Goal: Task Accomplishment & Management: Manage account settings

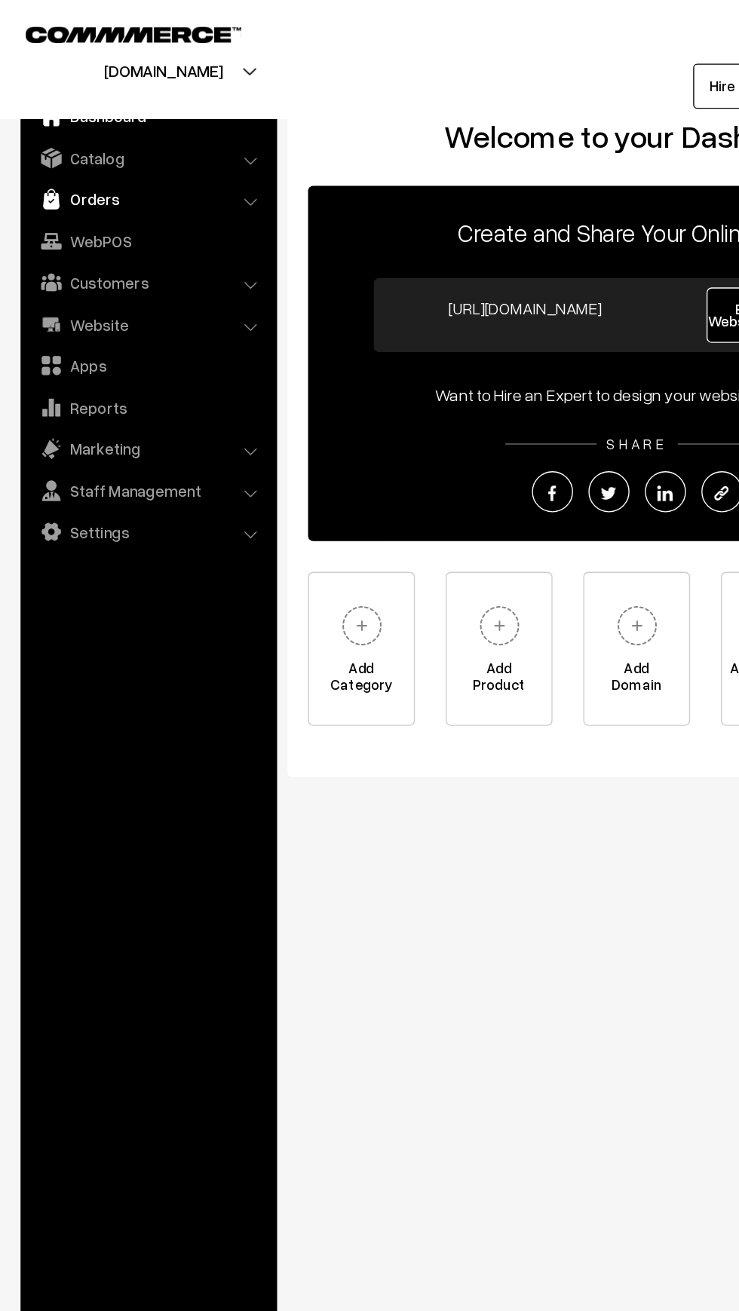
click at [46, 136] on link "Orders" at bounding box center [108, 146] width 179 height 27
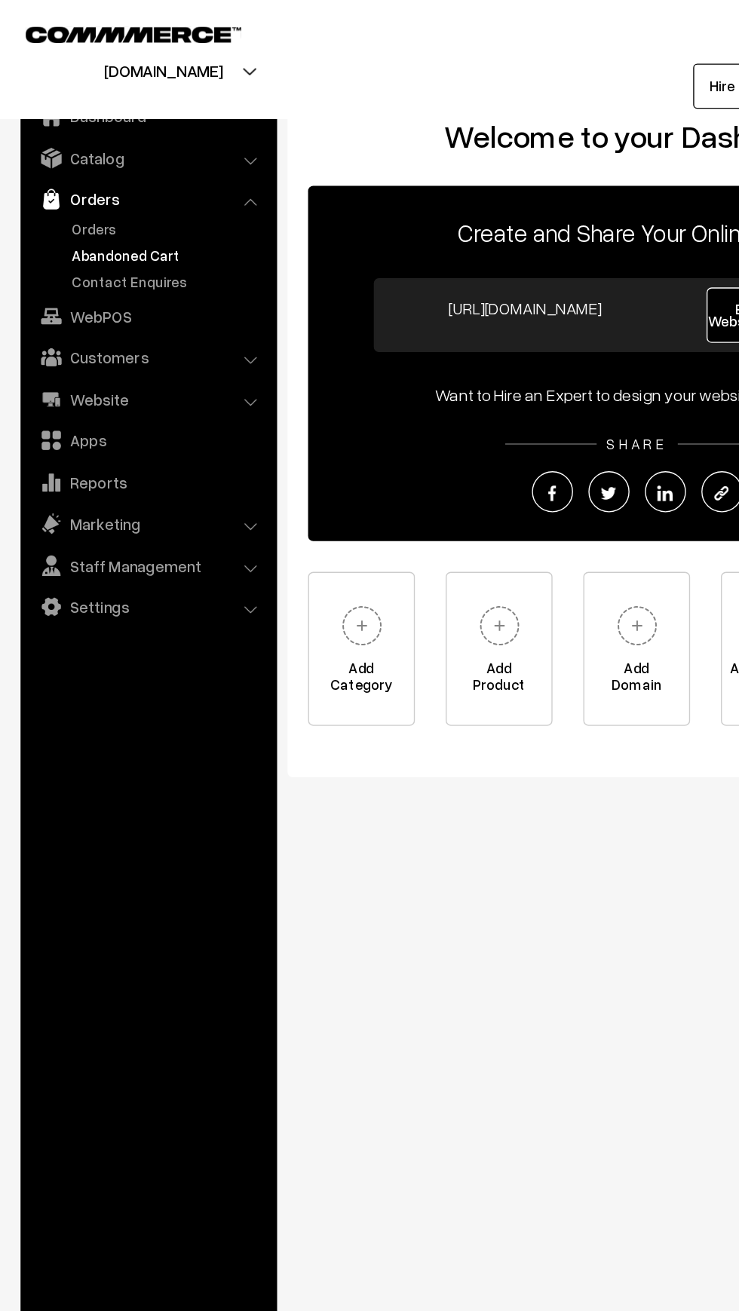
click at [51, 193] on link "Abandoned Cart" at bounding box center [123, 187] width 149 height 16
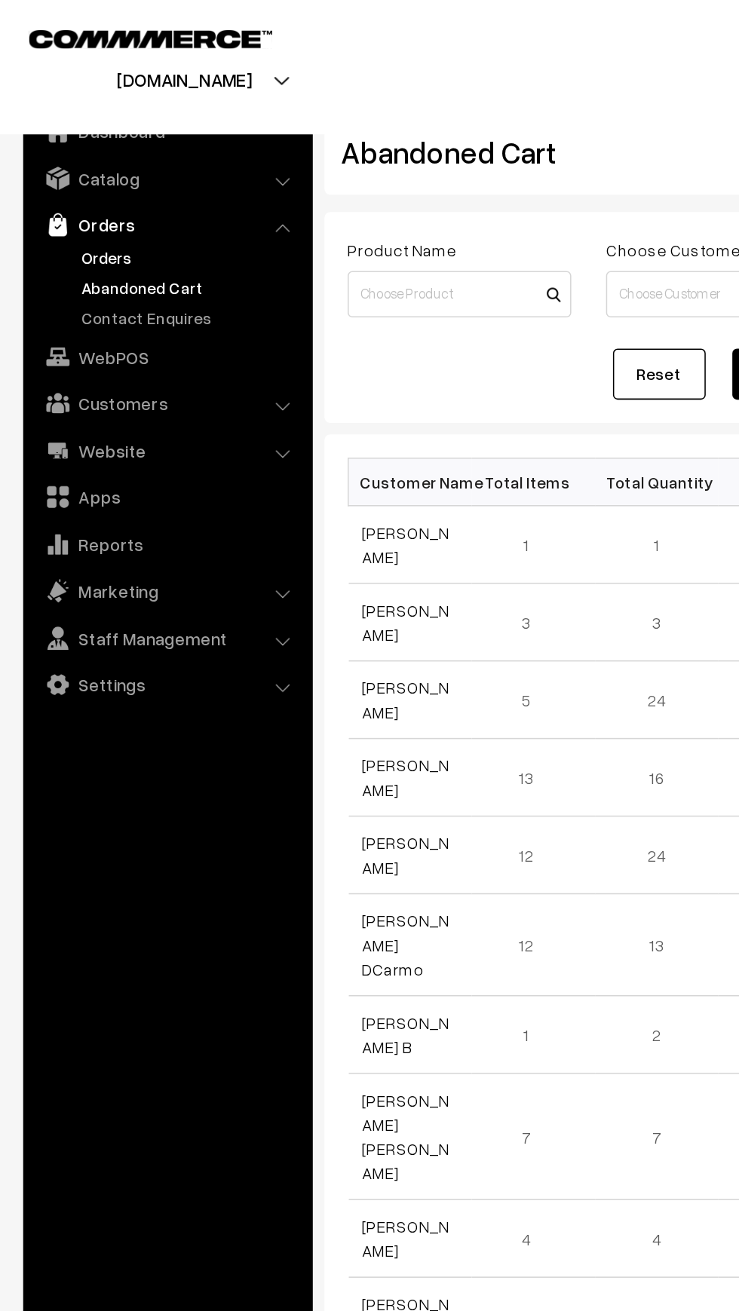
click at [59, 163] on link "Orders" at bounding box center [123, 168] width 149 height 16
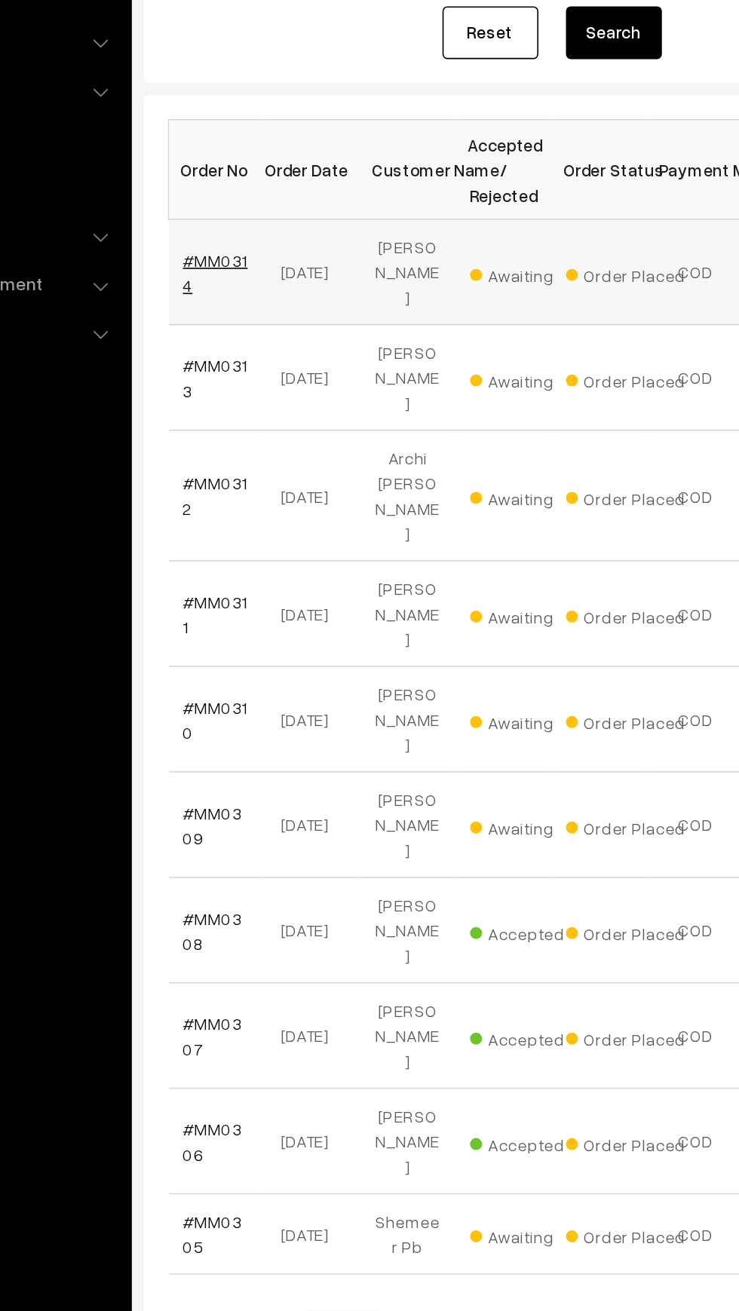
click at [262, 405] on link "#MM0314" at bounding box center [256, 408] width 41 height 29
click at [238, 534] on link "#MM0312" at bounding box center [256, 548] width 41 height 29
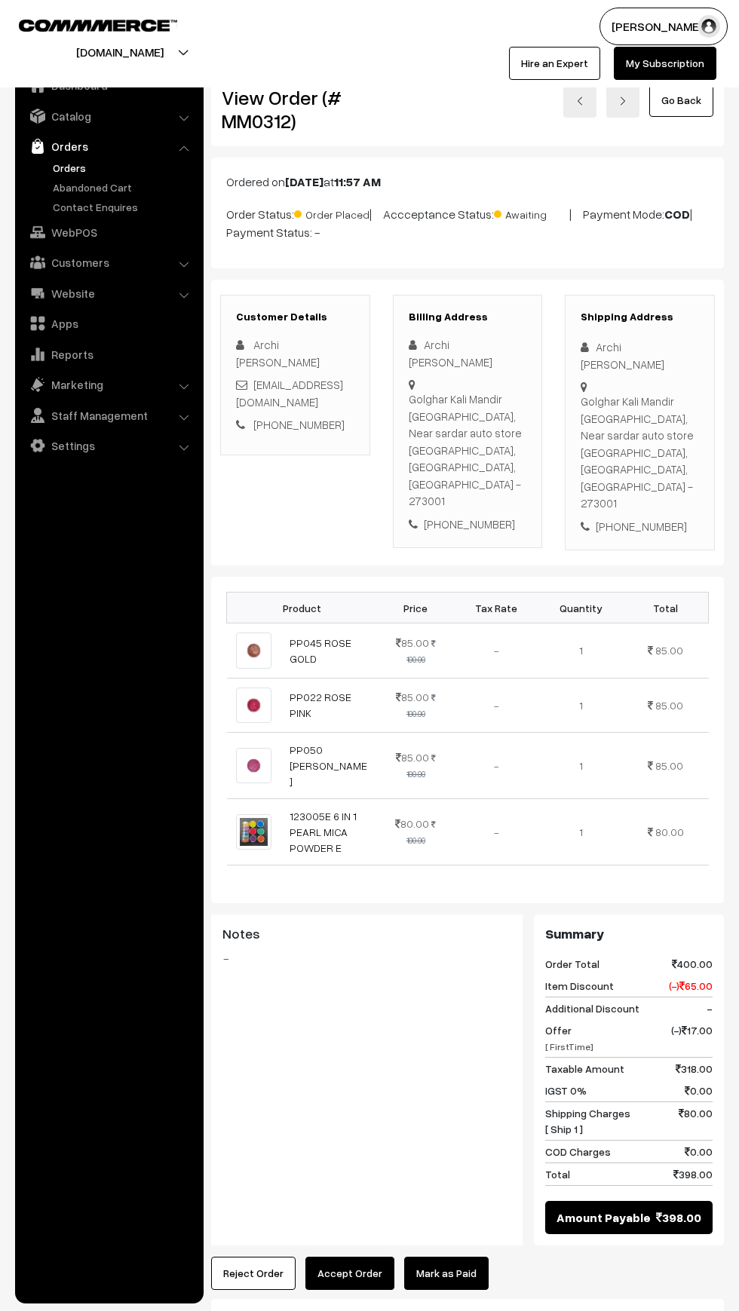
click at [254, 1256] on button "Reject Order" at bounding box center [253, 1272] width 84 height 33
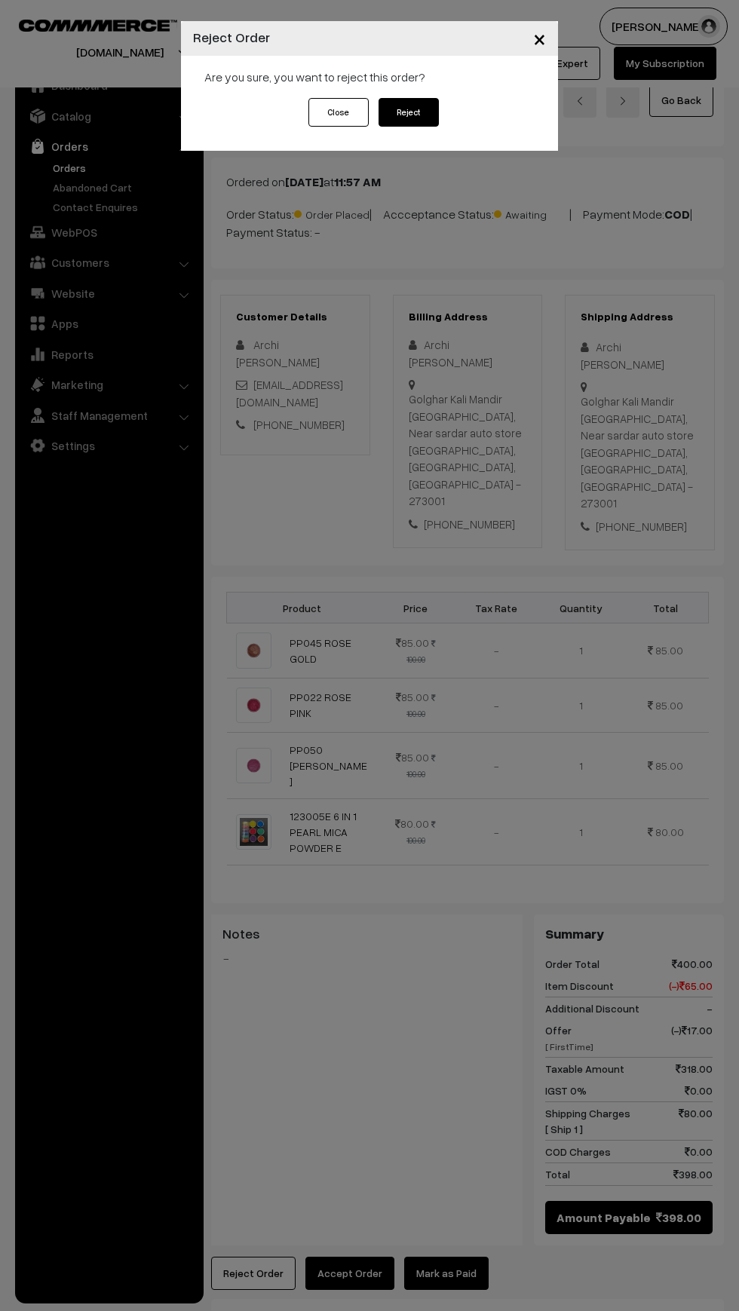
click at [408, 112] on button "Reject" at bounding box center [408, 112] width 60 height 29
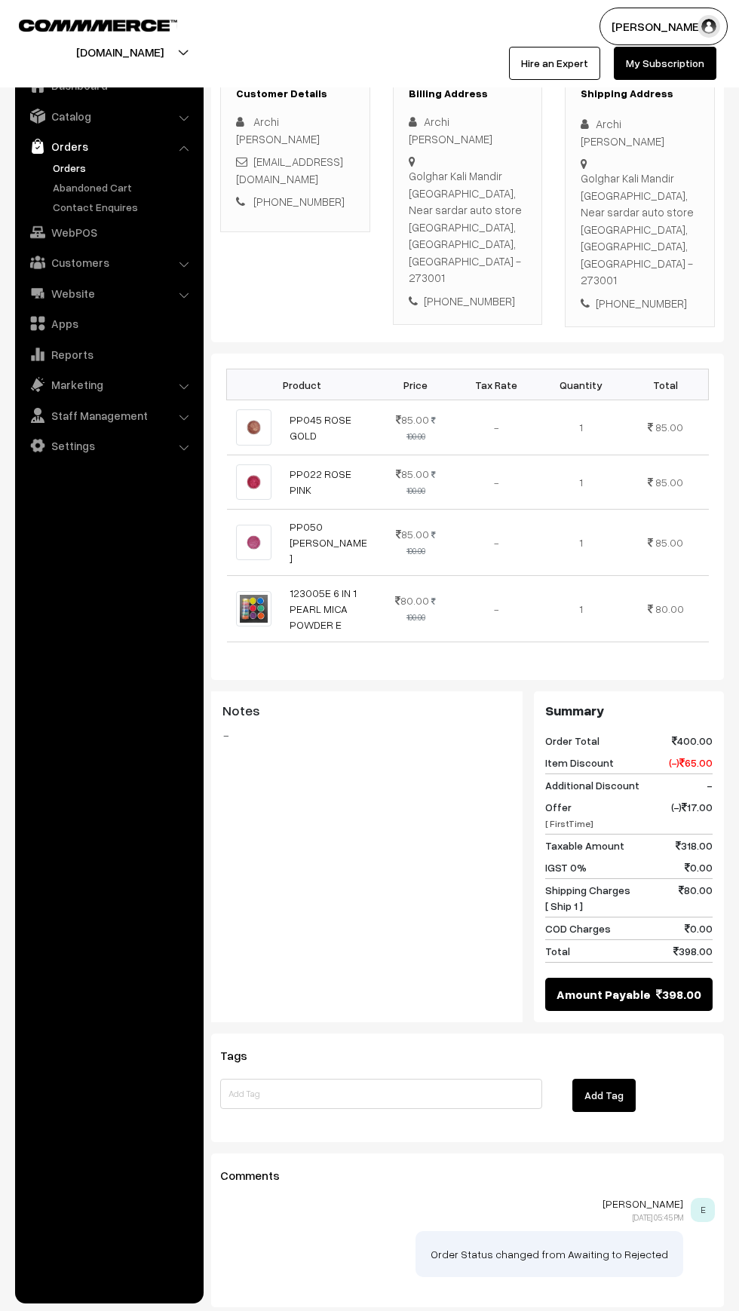
scroll to position [252, 0]
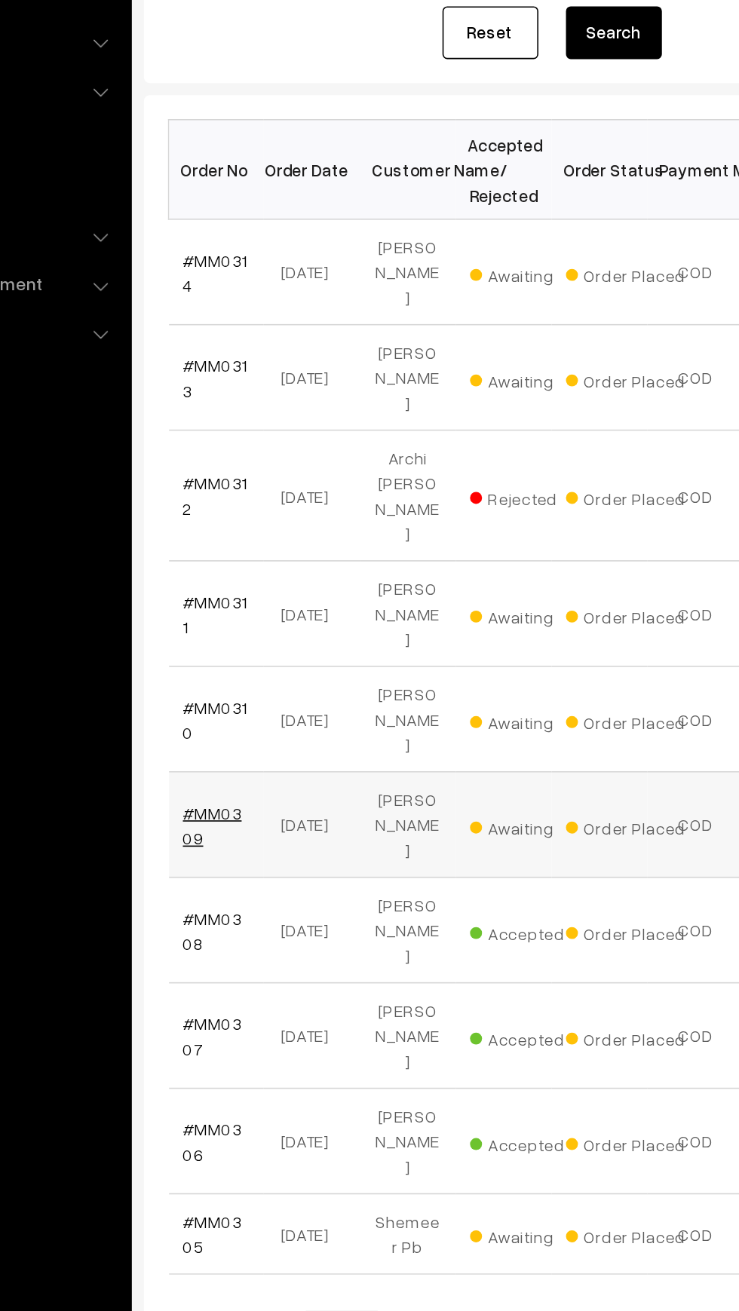
click at [253, 742] on link "#MM0309" at bounding box center [254, 756] width 37 height 29
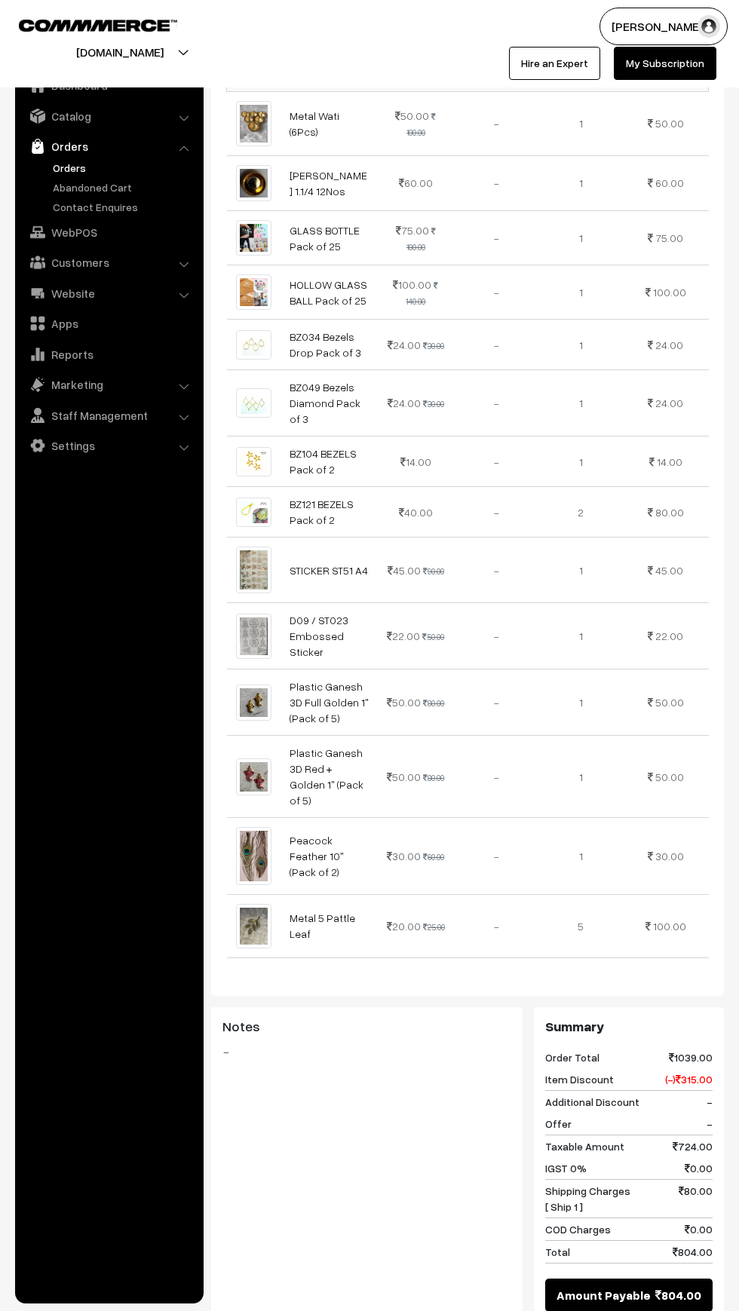
scroll to position [544, 0]
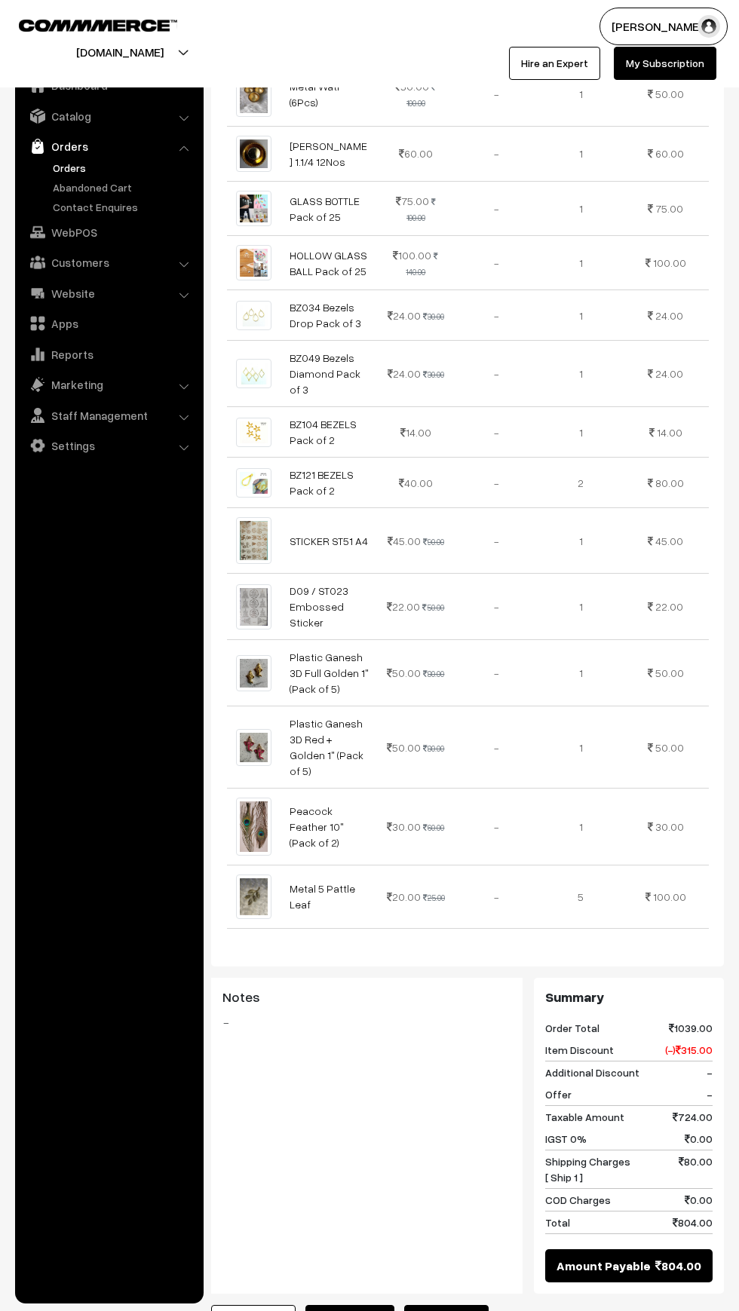
click at [231, 1305] on button "Reject Order" at bounding box center [253, 1321] width 84 height 33
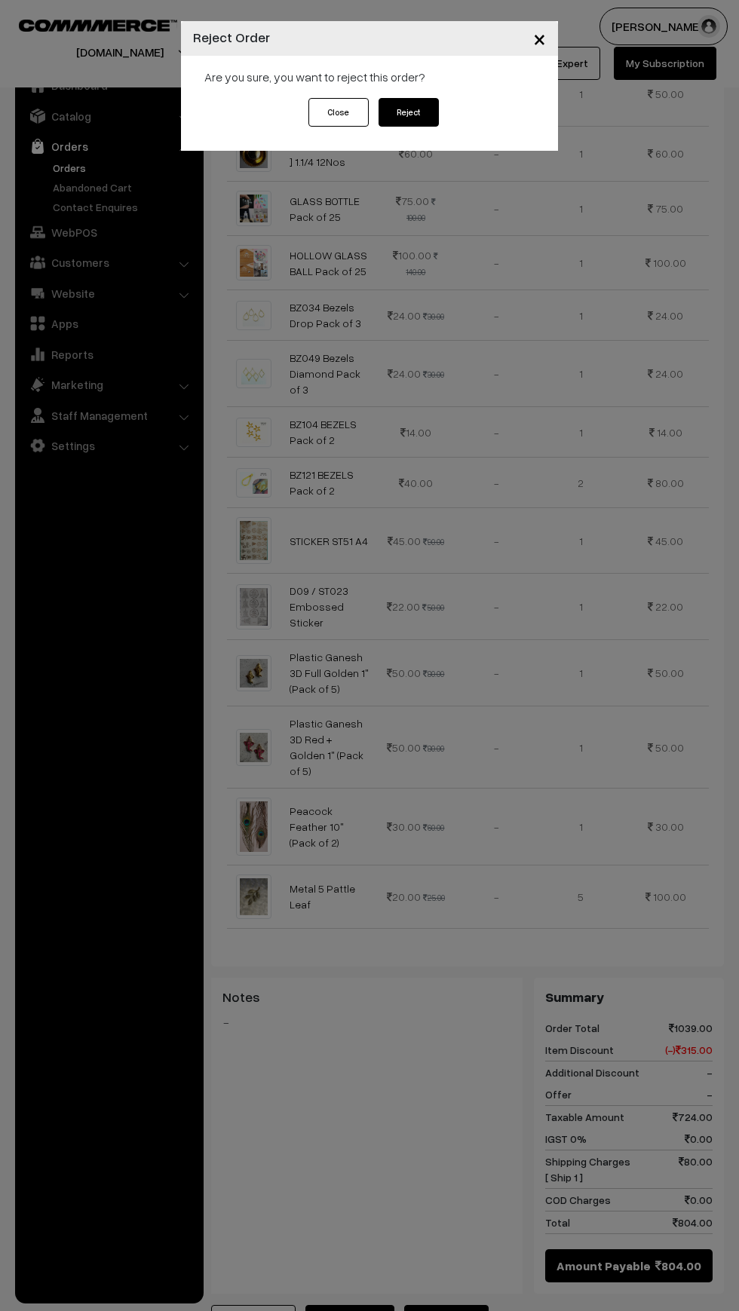
click at [424, 110] on button "Reject" at bounding box center [408, 112] width 60 height 29
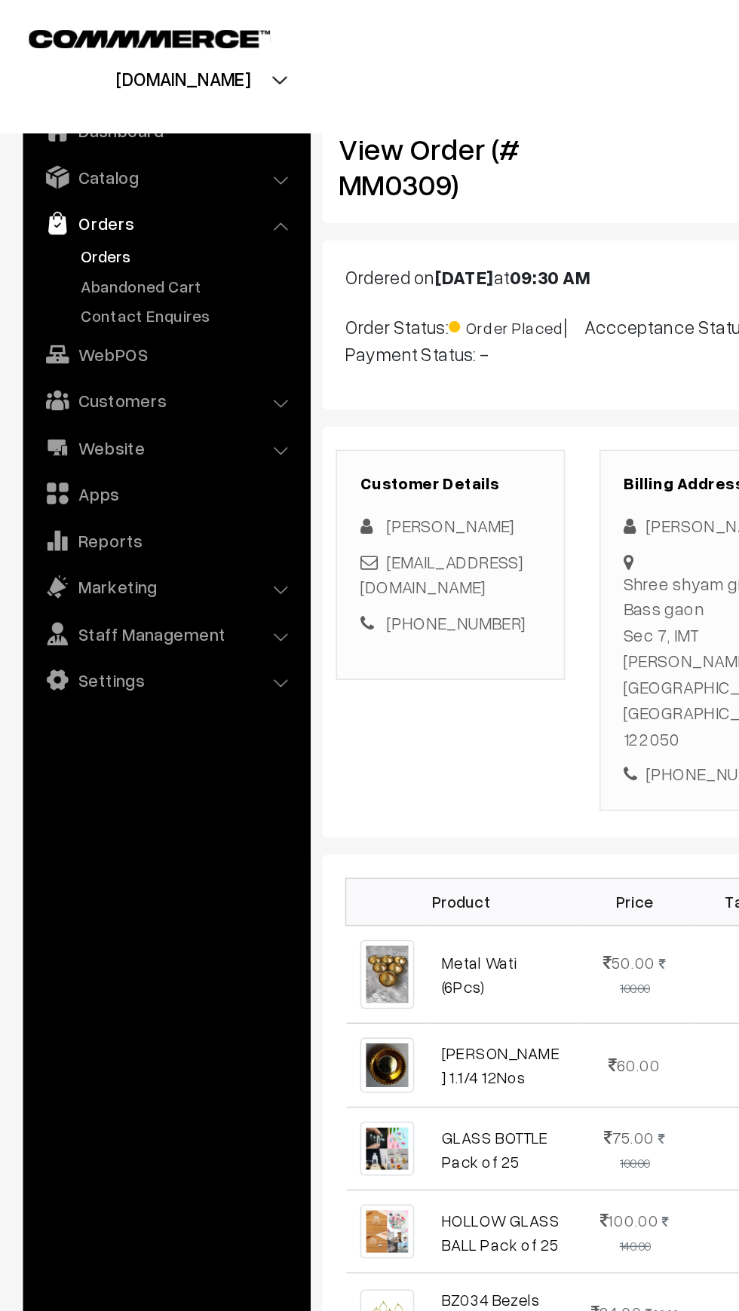
click at [50, 170] on link "Orders" at bounding box center [123, 168] width 149 height 16
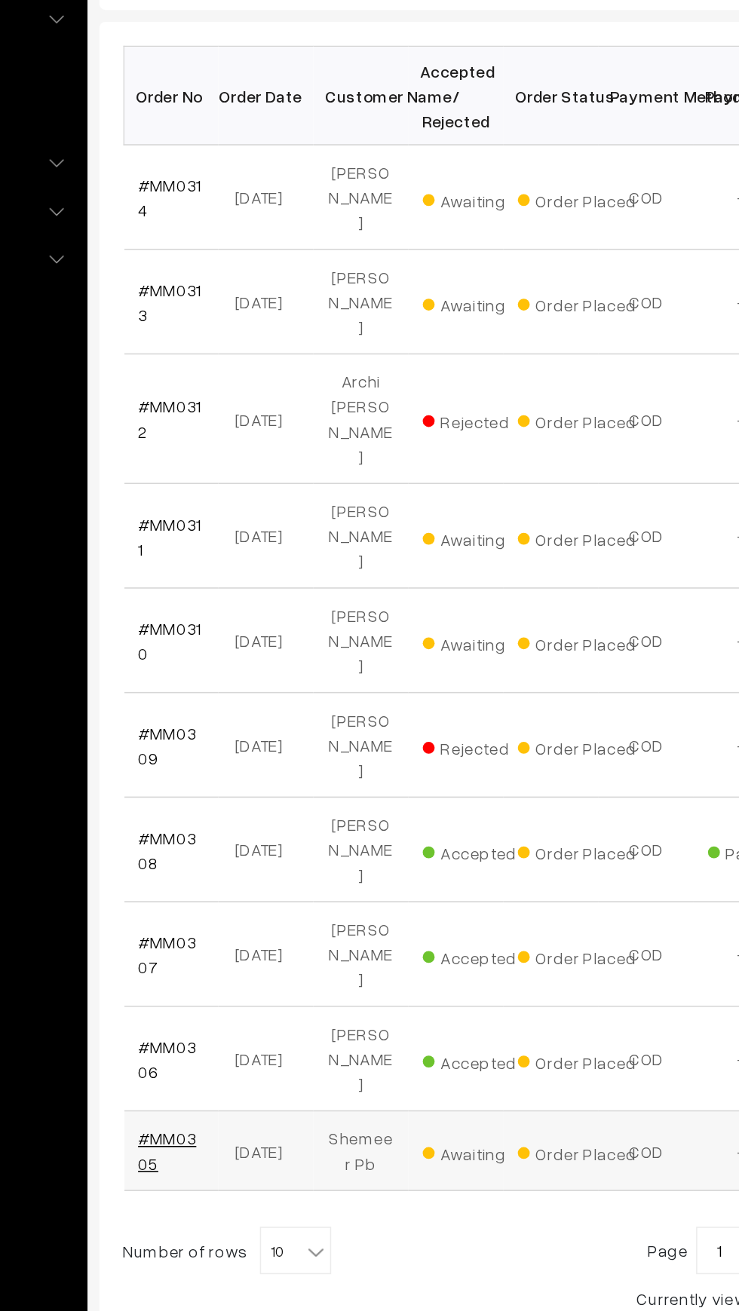
click at [269, 999] on link "#MM0305" at bounding box center [254, 1013] width 37 height 29
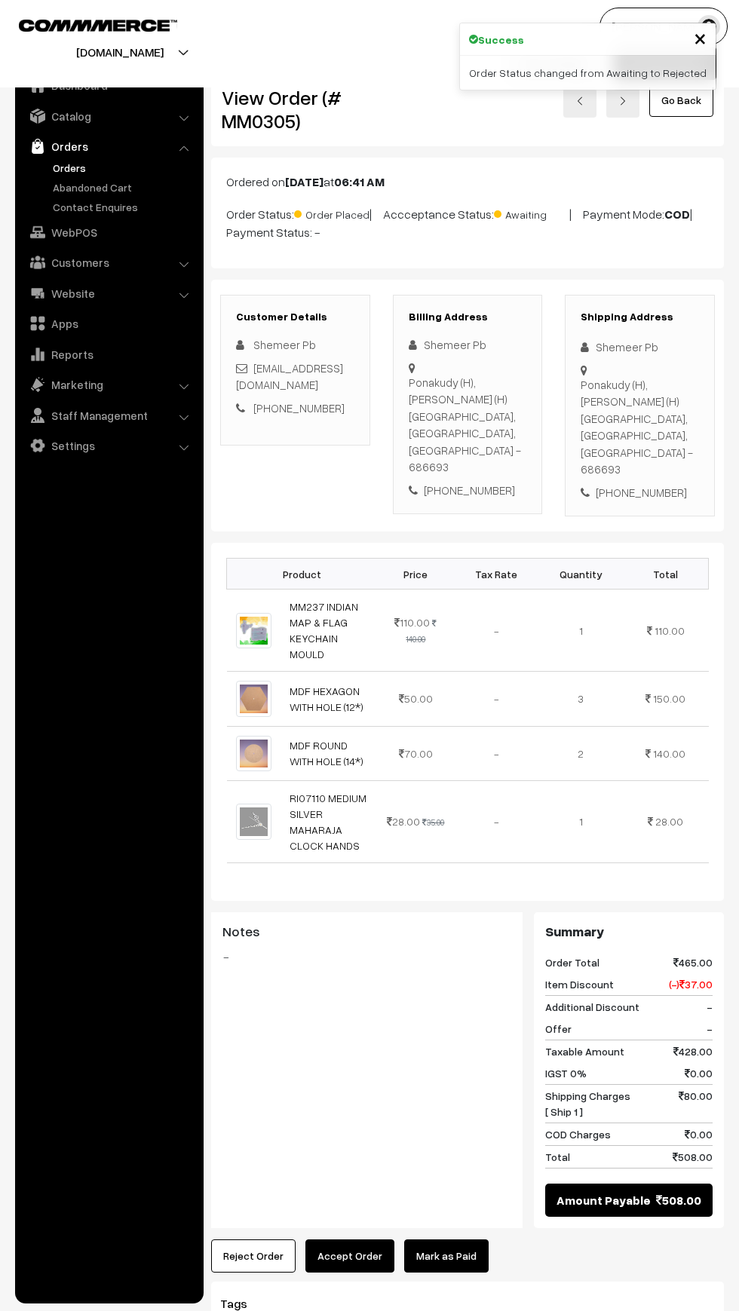
click at [241, 1239] on button "Reject Order" at bounding box center [253, 1255] width 84 height 33
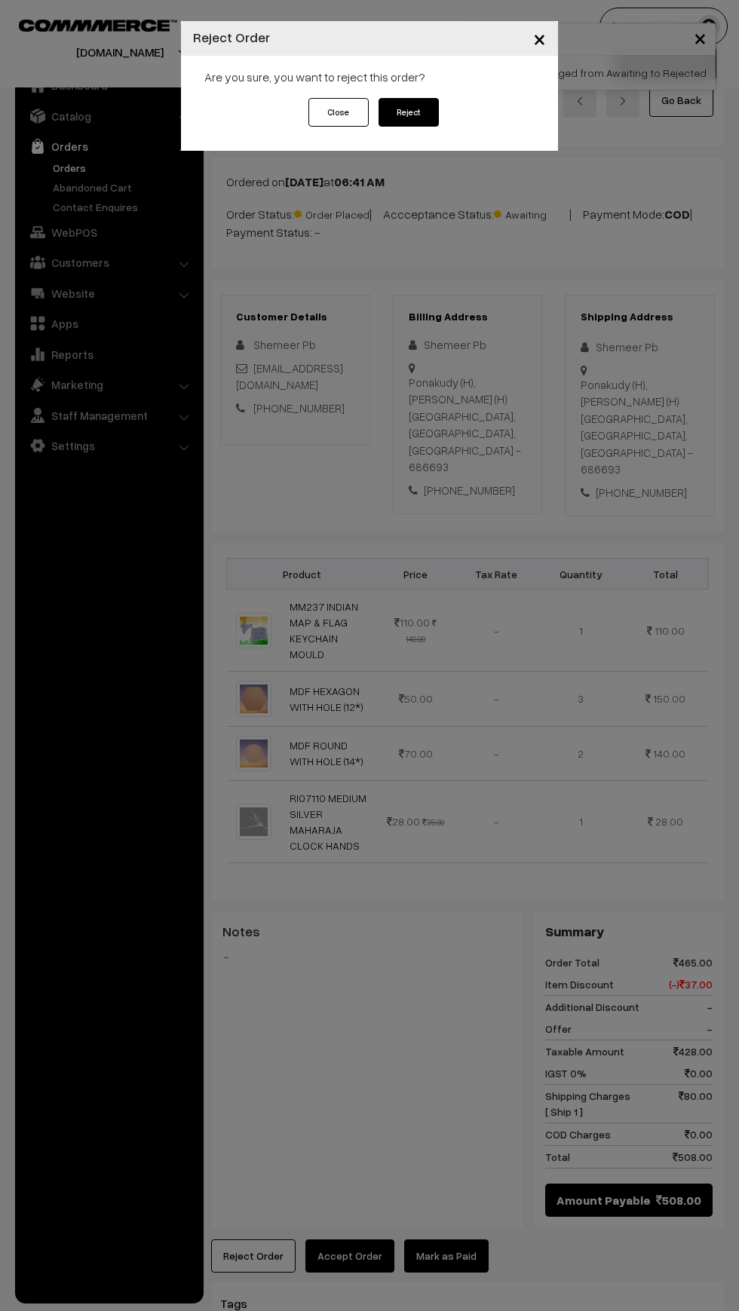
click at [416, 112] on button "Reject" at bounding box center [408, 112] width 60 height 29
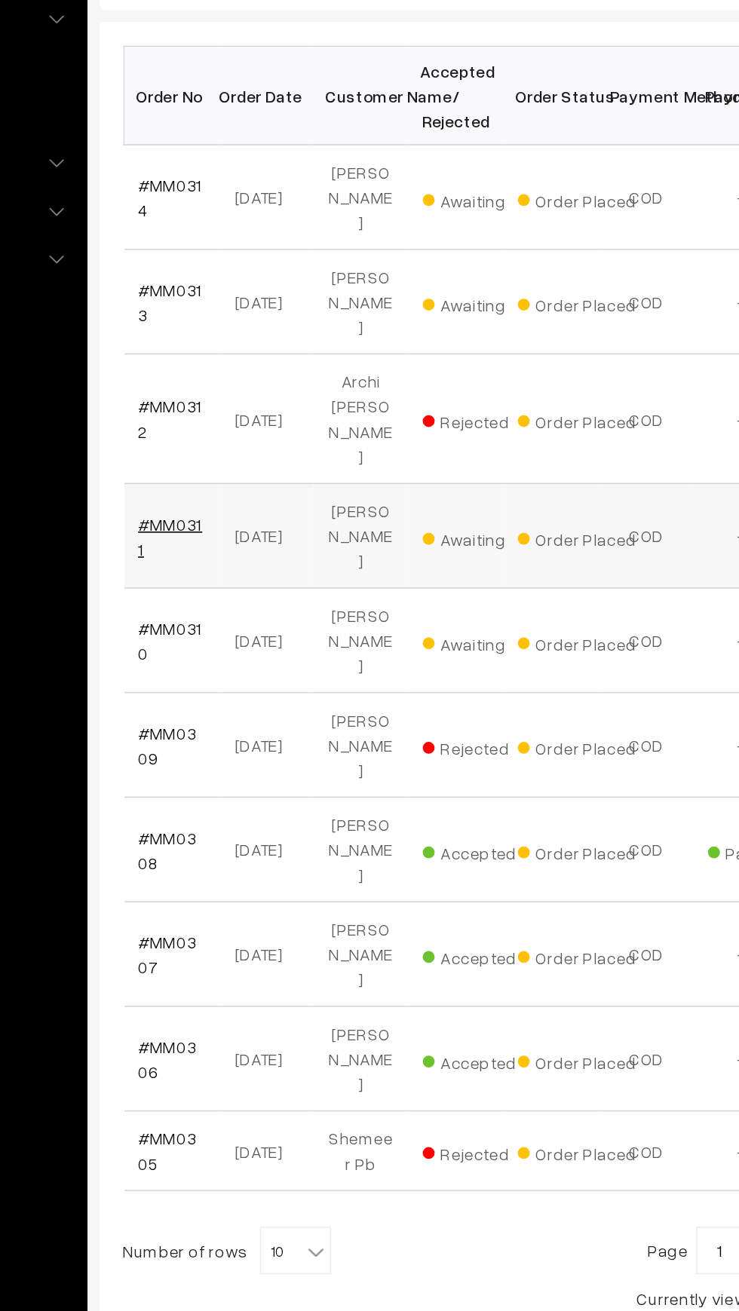
click at [249, 609] on link "#MM0311" at bounding box center [256, 623] width 41 height 29
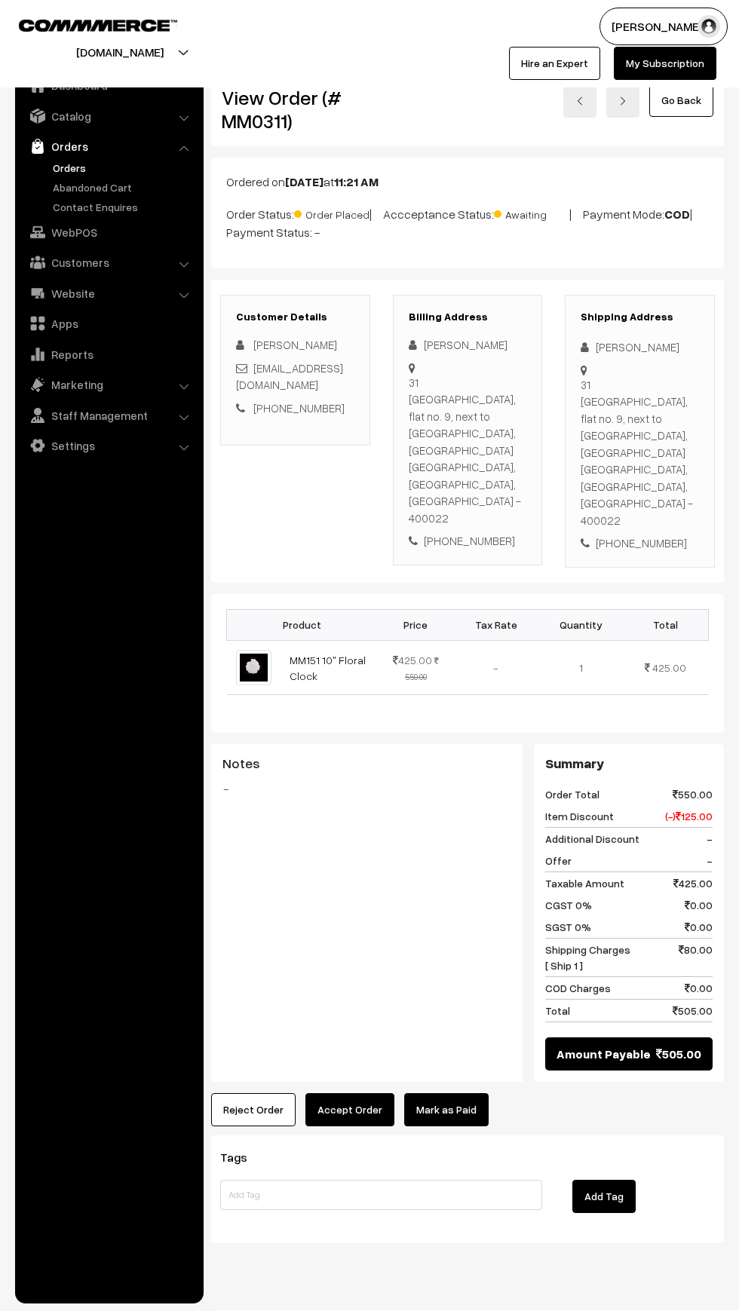
click at [243, 1093] on button "Reject Order" at bounding box center [253, 1109] width 84 height 33
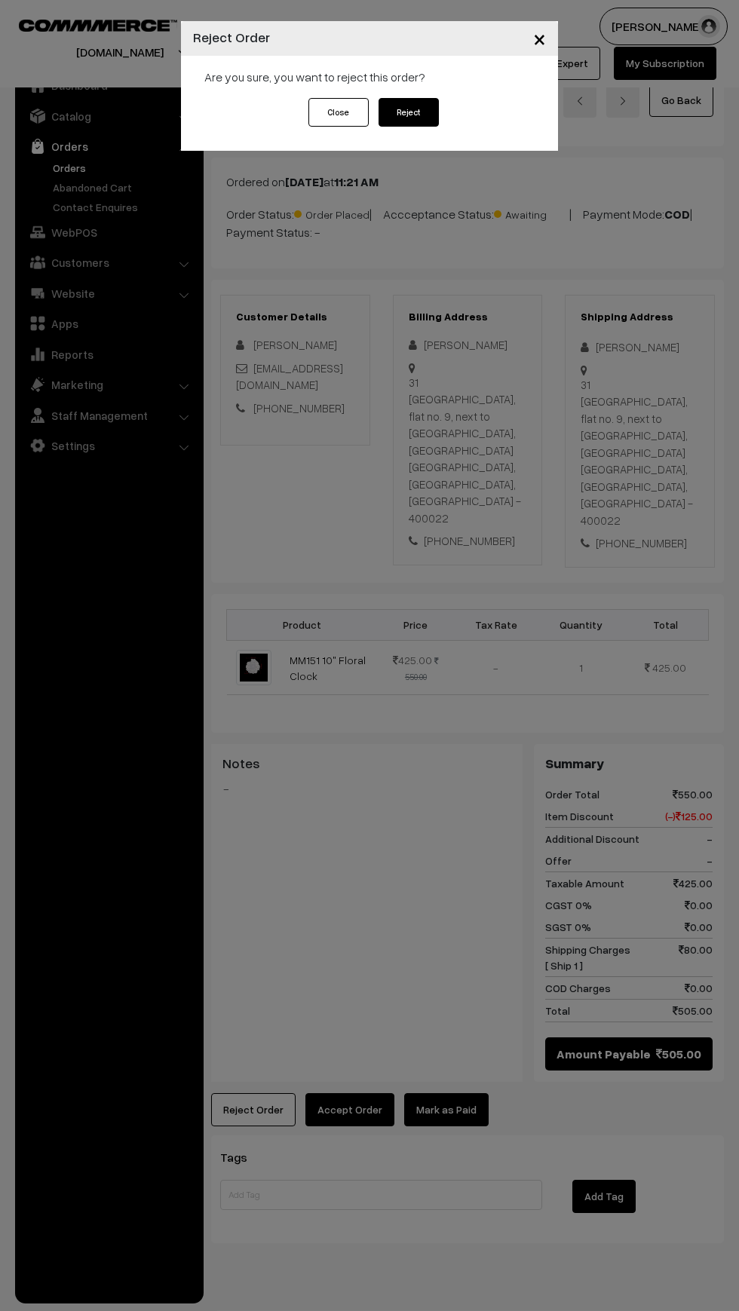
click at [404, 109] on button "Reject" at bounding box center [408, 112] width 60 height 29
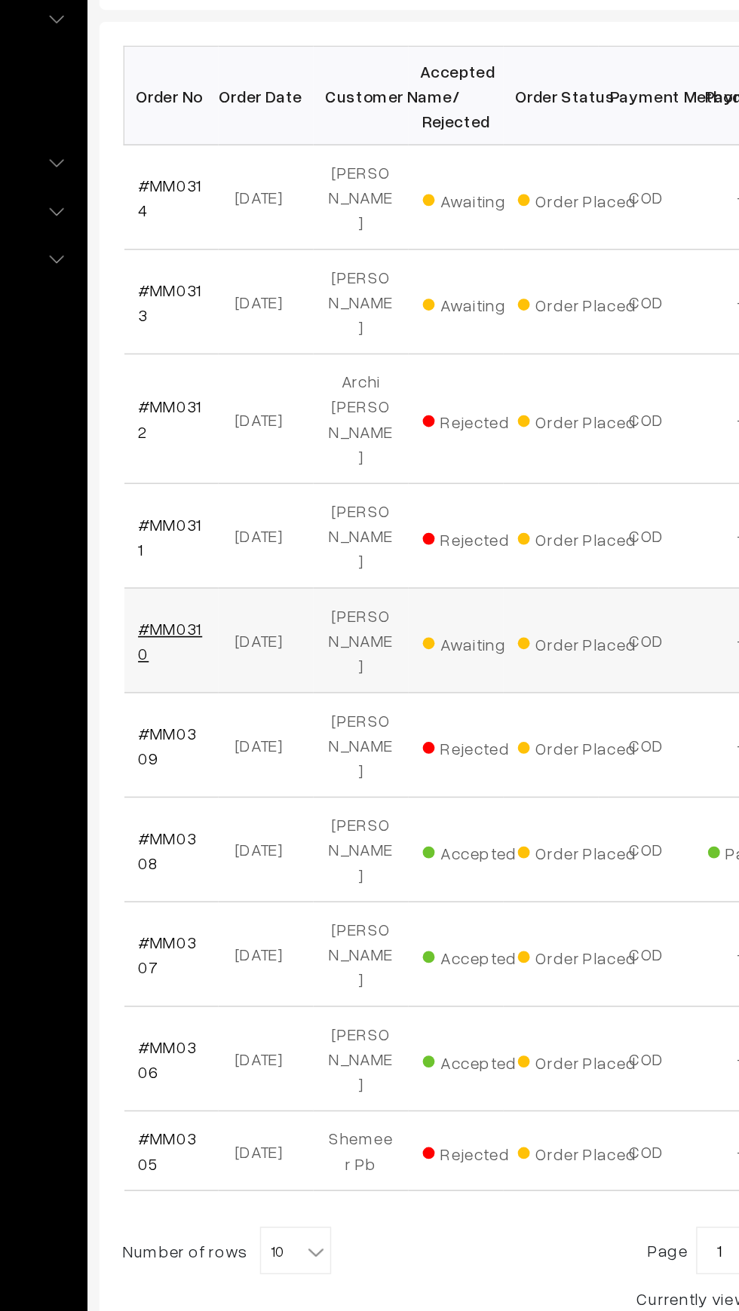
click at [247, 675] on link "#MM0310" at bounding box center [256, 689] width 41 height 29
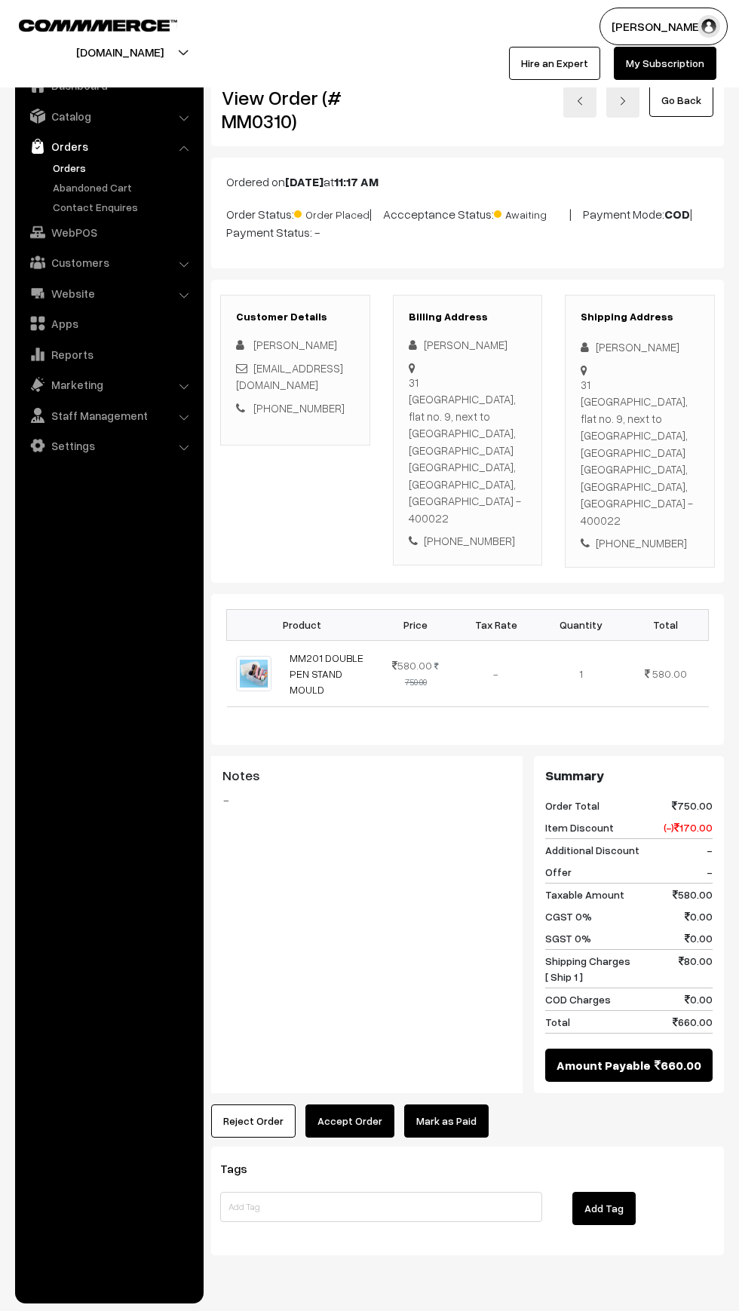
click at [240, 1104] on button "Reject Order" at bounding box center [253, 1120] width 84 height 33
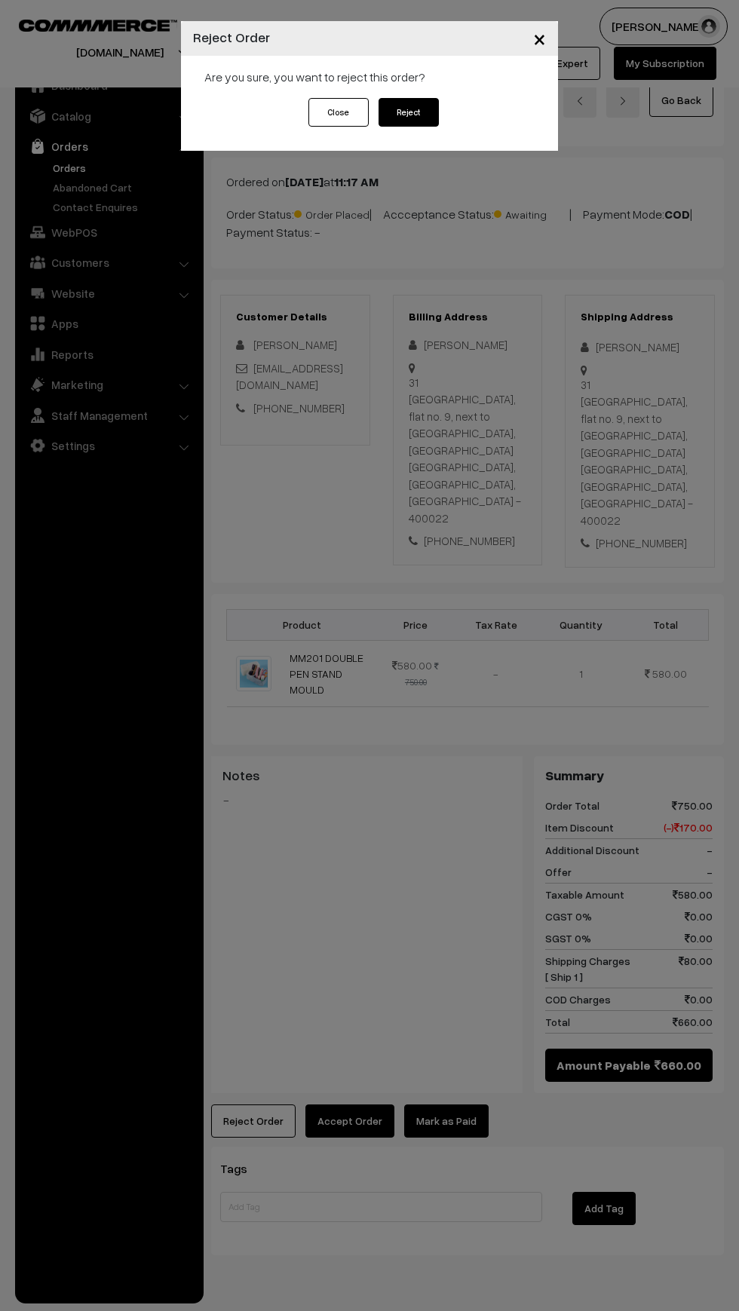
click at [390, 113] on button "Reject" at bounding box center [408, 112] width 60 height 29
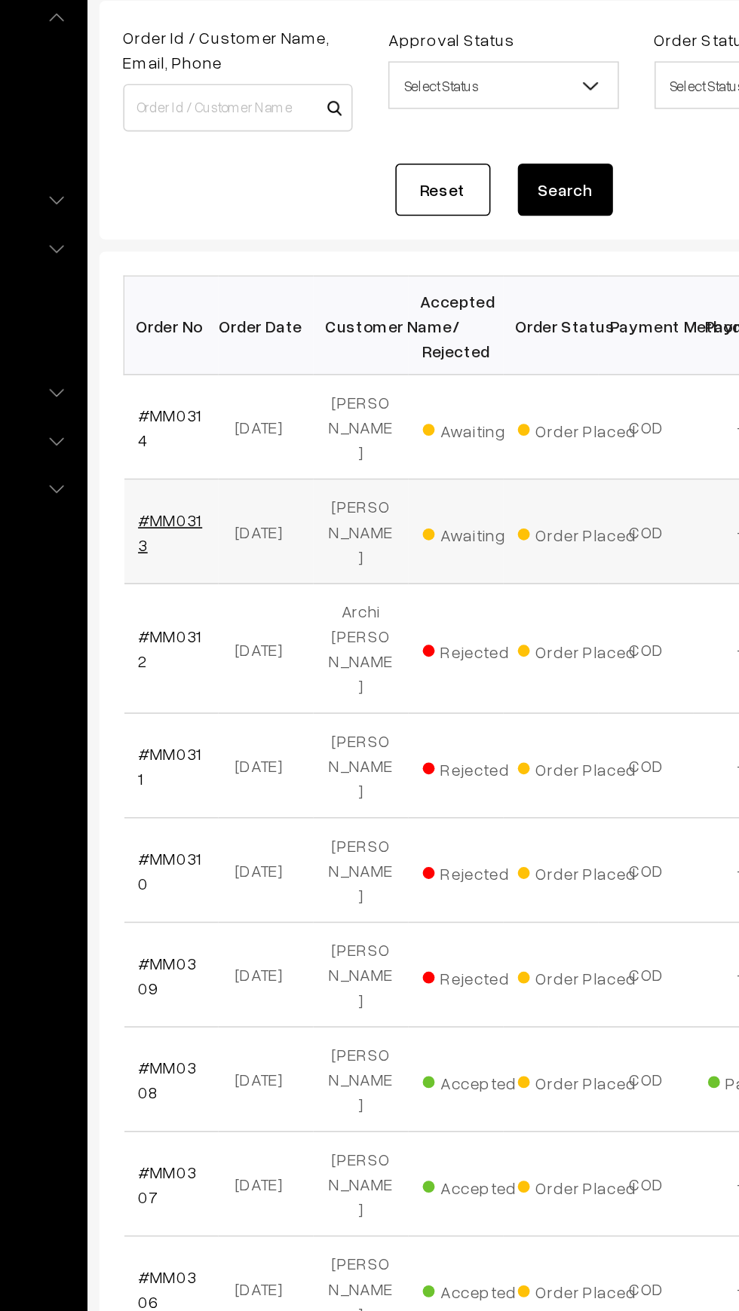
click at [243, 461] on link "#MM0313" at bounding box center [256, 475] width 41 height 29
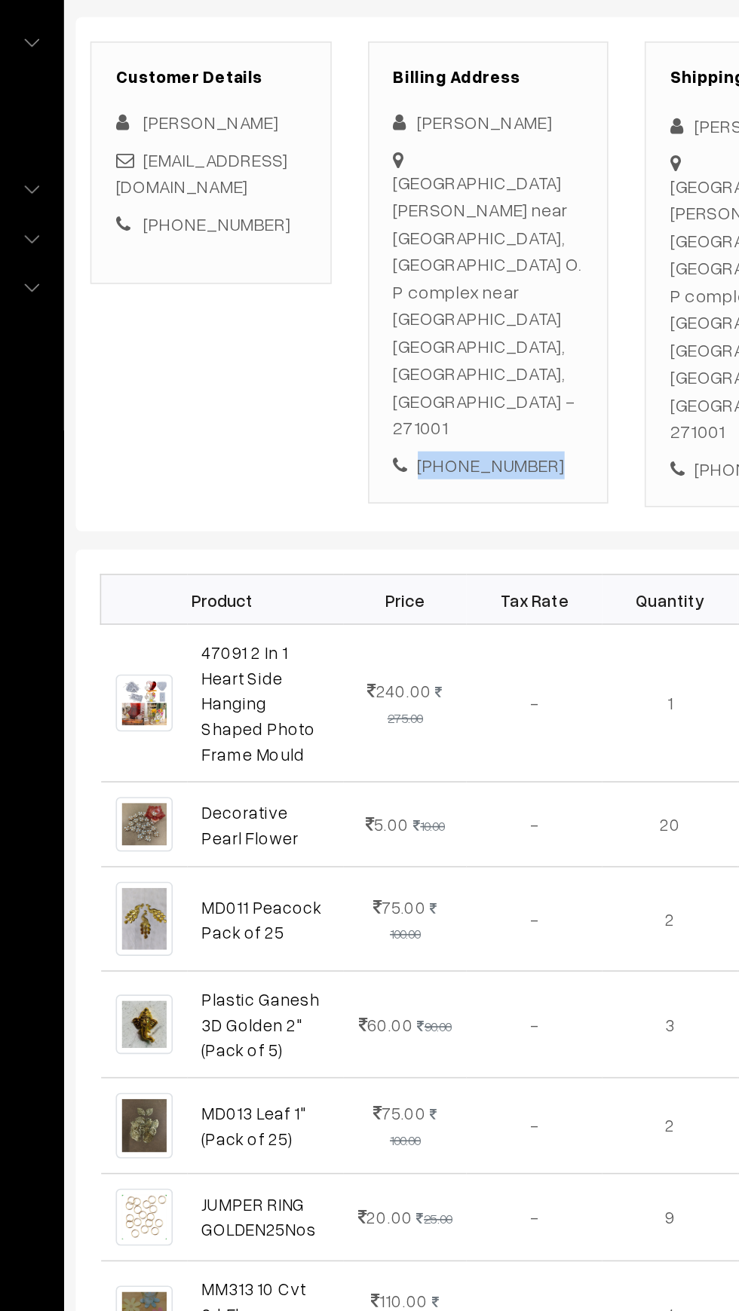
copy div "[PHONE_NUMBER]"
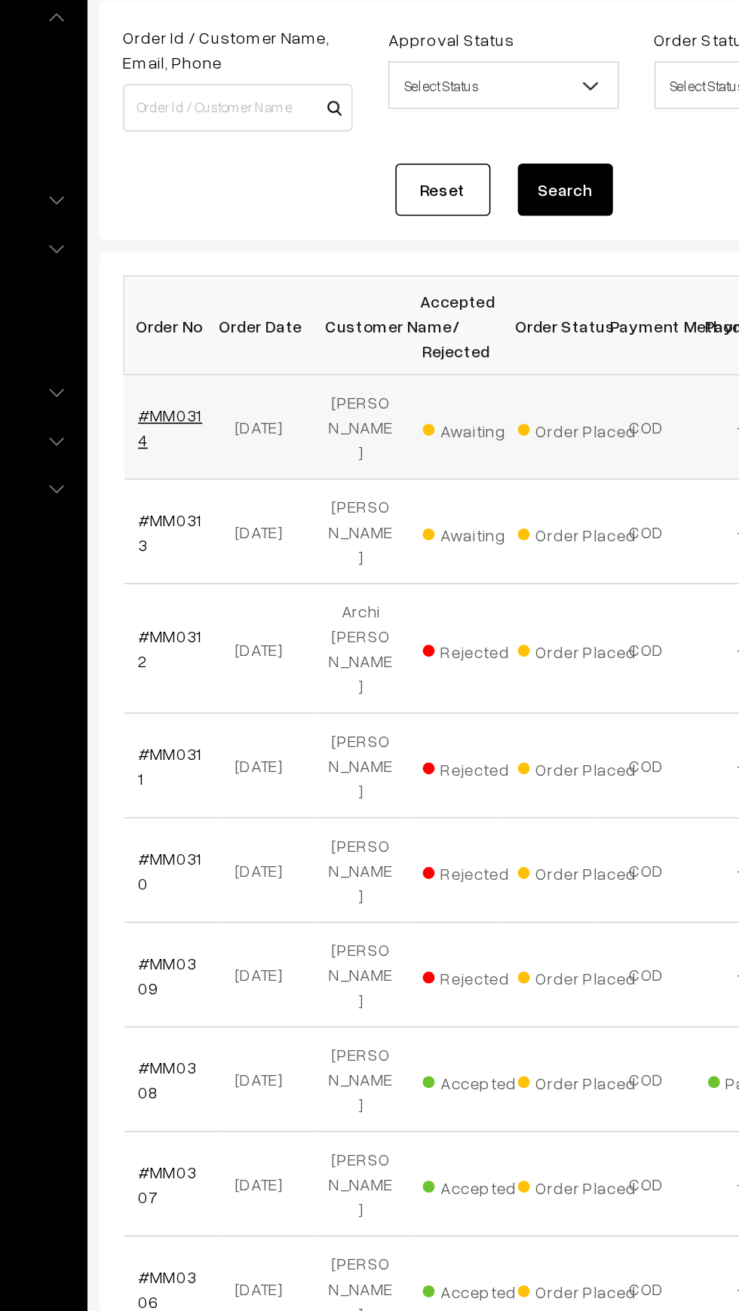
click at [255, 405] on link "#MM0314" at bounding box center [256, 408] width 41 height 29
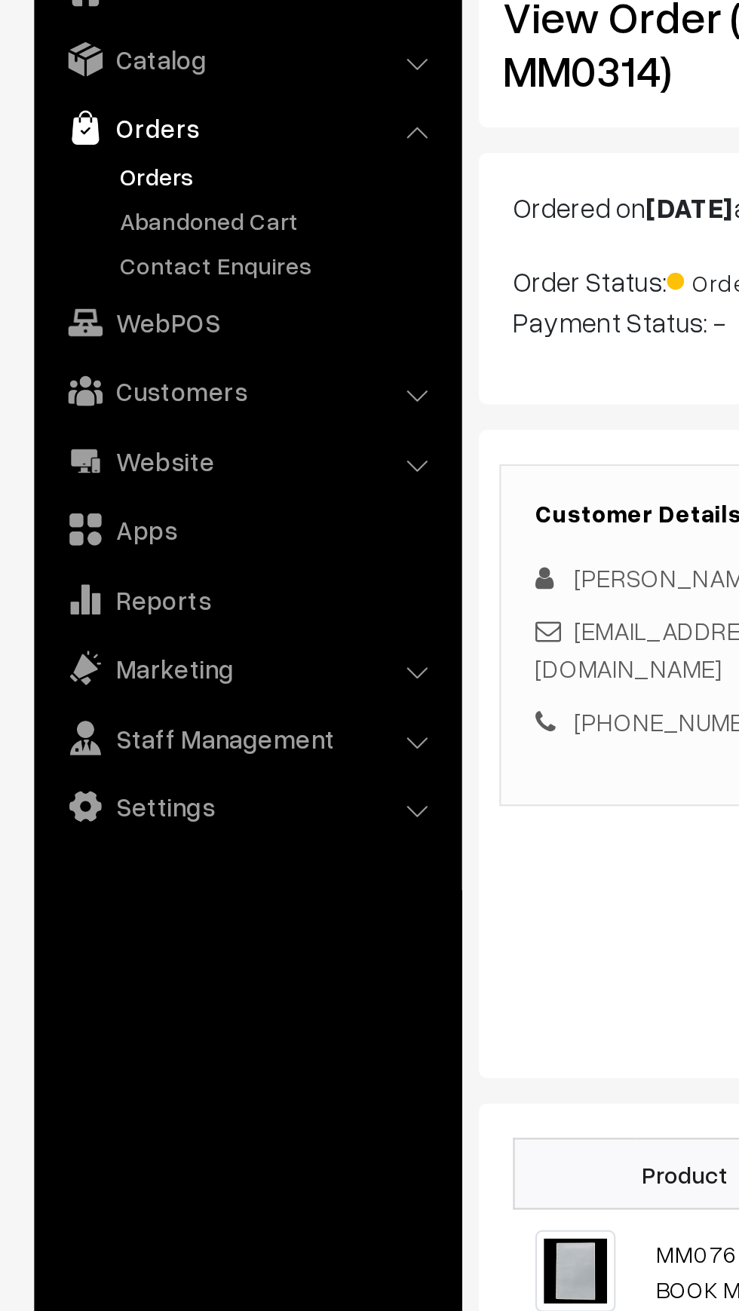
click at [63, 155] on link "Orders" at bounding box center [108, 146] width 179 height 27
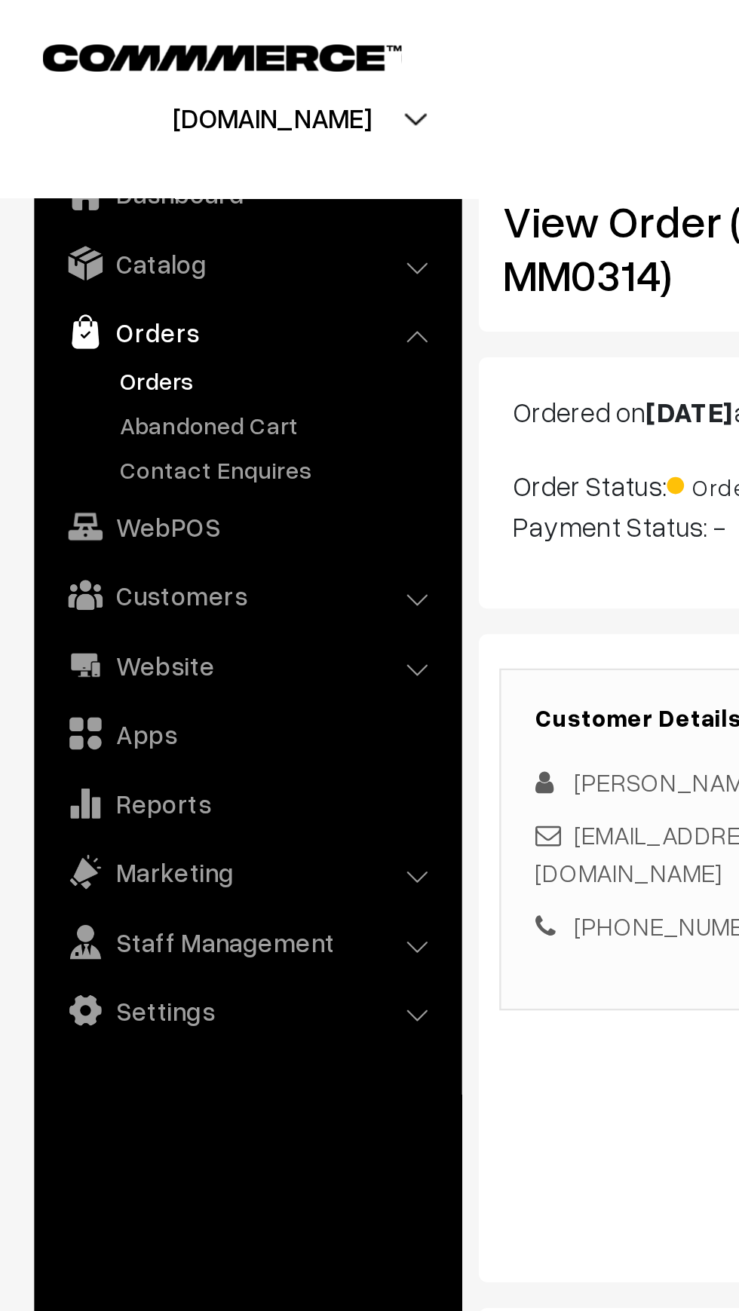
click at [80, 148] on link "Orders" at bounding box center [108, 146] width 179 height 27
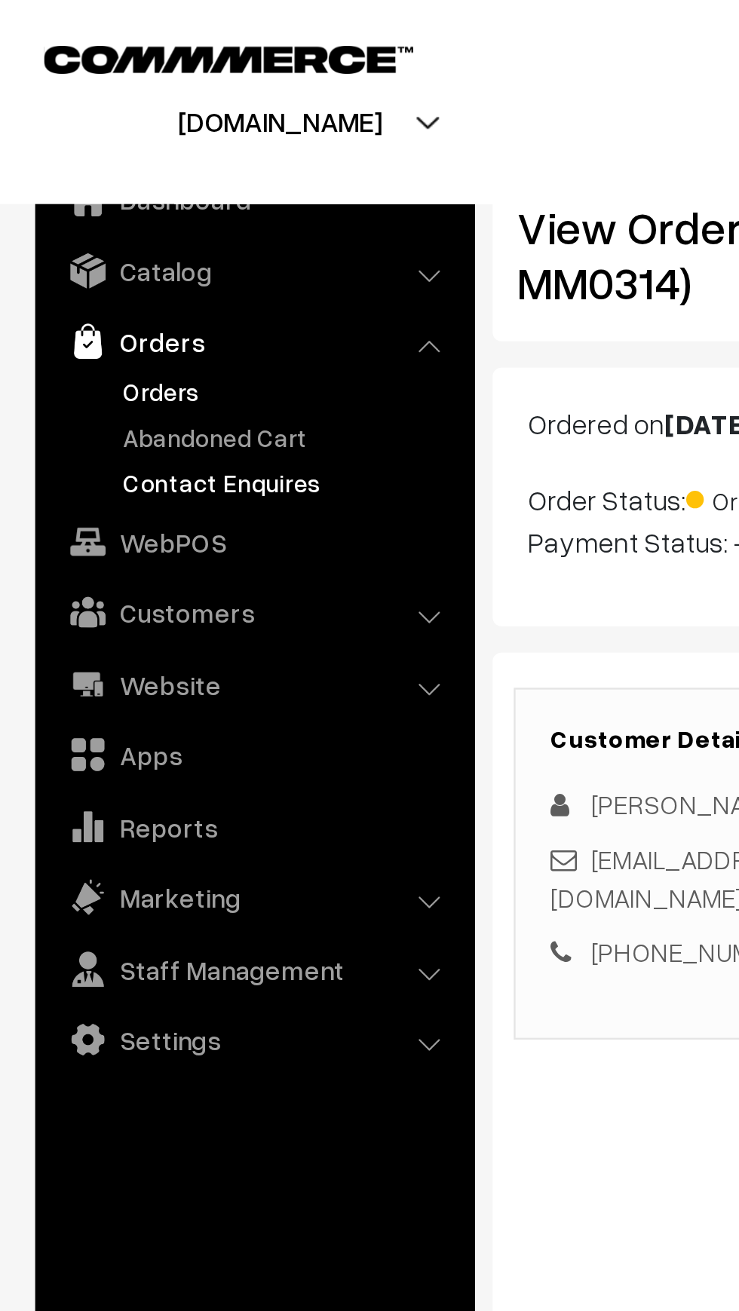
click at [109, 201] on link "Contact Enquires" at bounding box center [123, 207] width 149 height 16
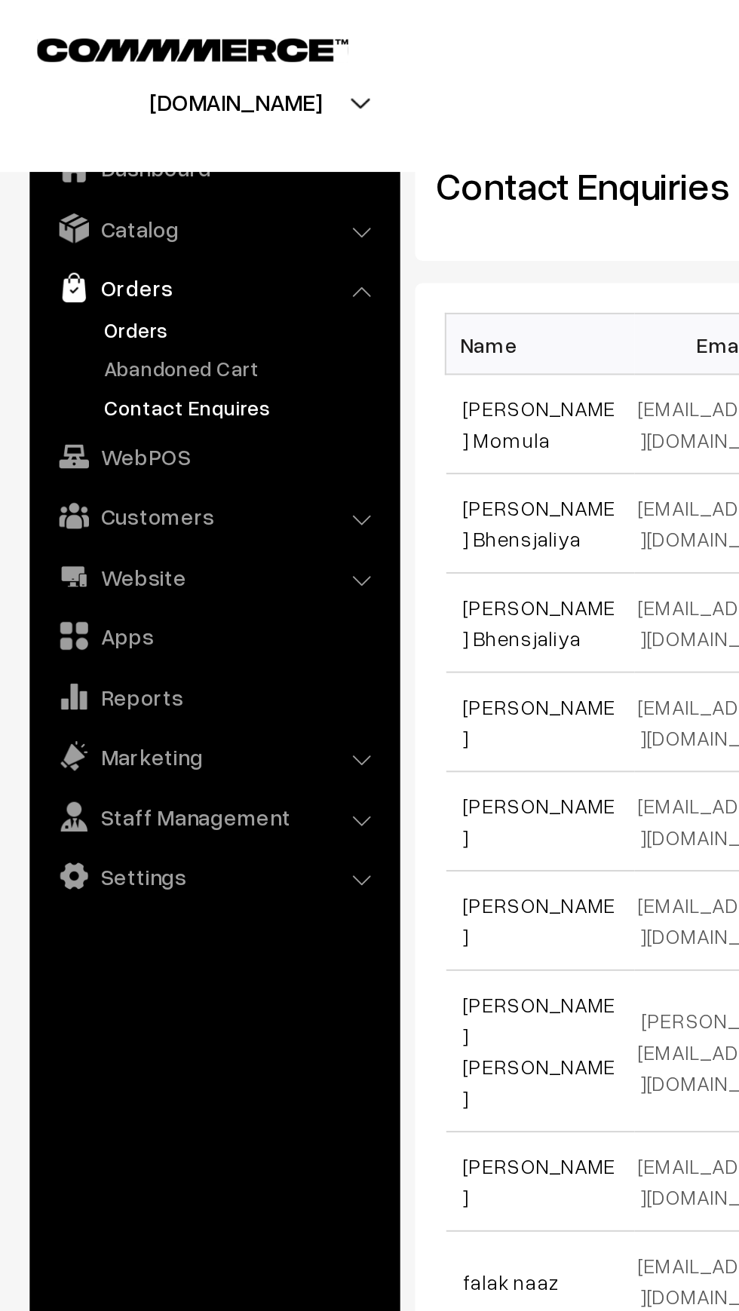
click at [50, 163] on link "Orders" at bounding box center [123, 168] width 149 height 16
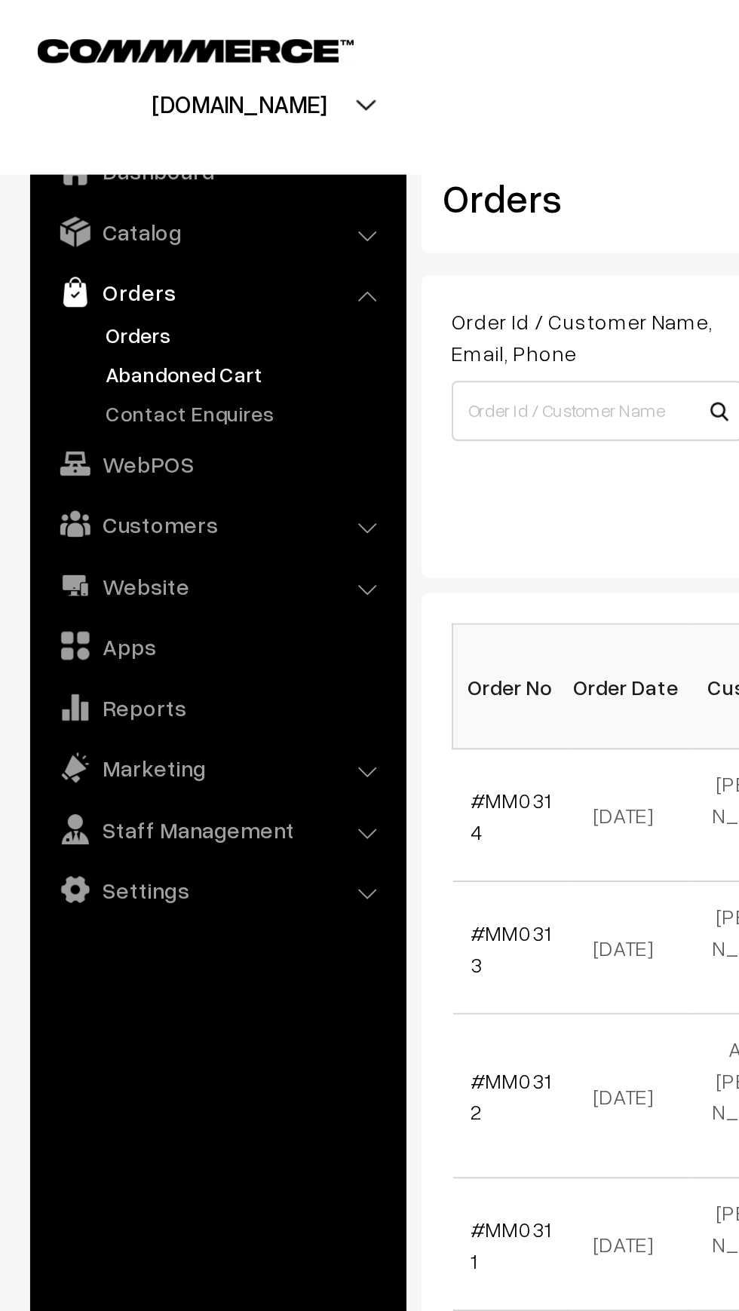
click at [112, 186] on link "Abandoned Cart" at bounding box center [123, 187] width 149 height 16
